Goal: Find contact information: Find contact information

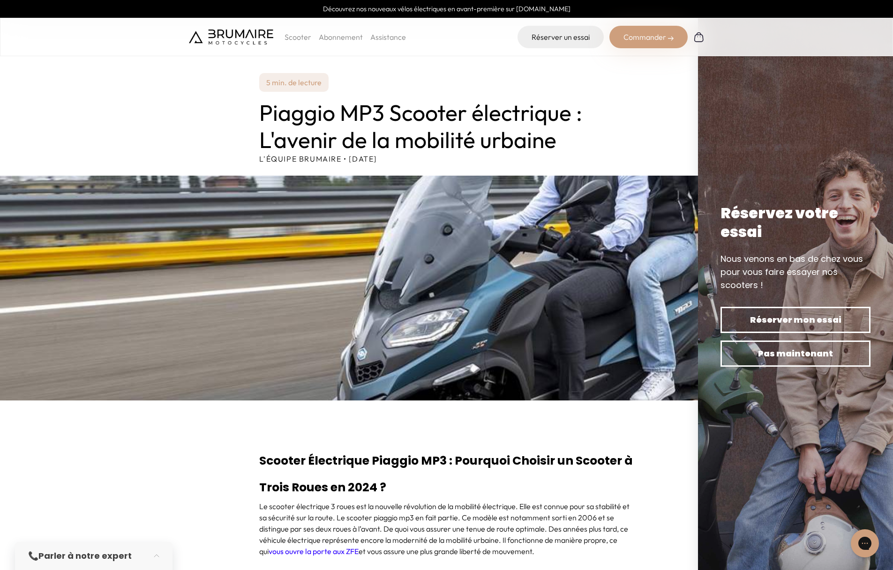
click at [253, 33] on img at bounding box center [231, 37] width 84 height 15
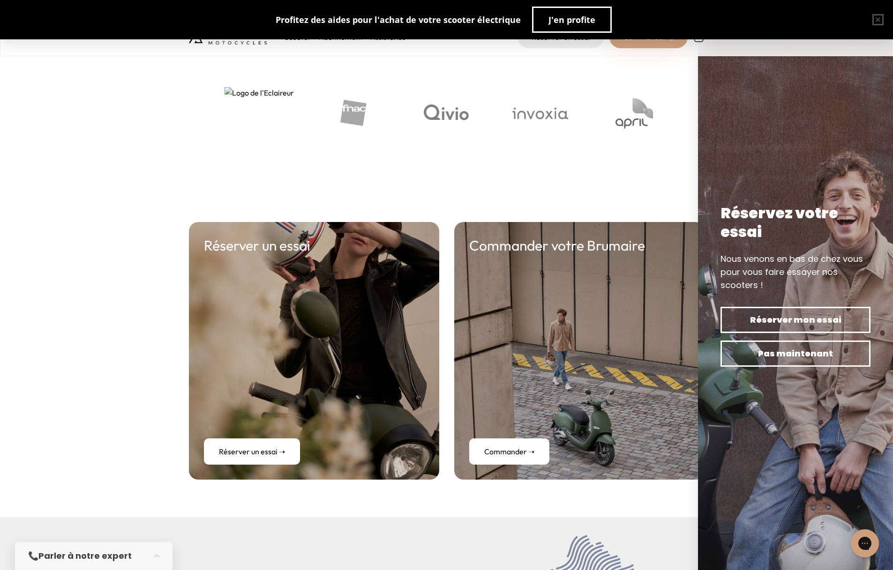
scroll to position [3669, 0]
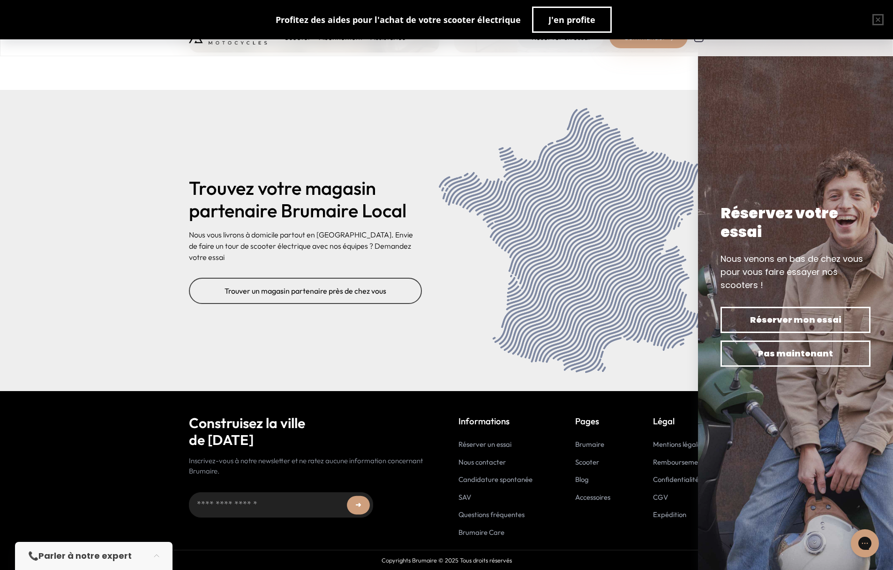
click at [492, 462] on link "Nous contacter" at bounding box center [481, 462] width 47 height 9
